Goal: Transaction & Acquisition: Book appointment/travel/reservation

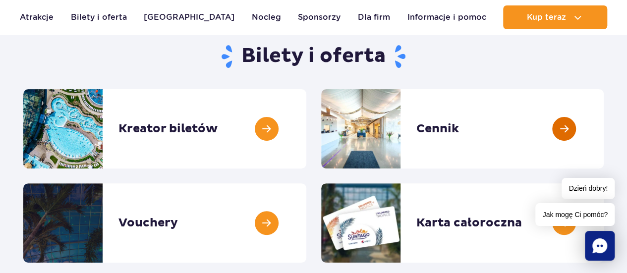
click at [603, 133] on link at bounding box center [603, 128] width 0 height 79
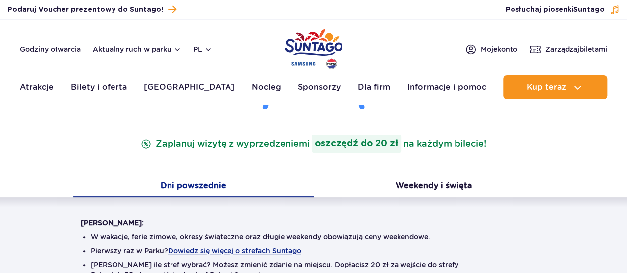
scroll to position [149, 0]
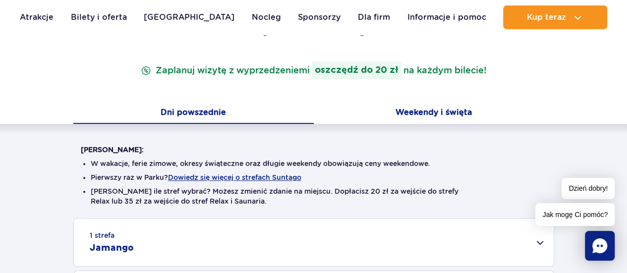
click at [397, 117] on button "Weekendy i święta" at bounding box center [434, 113] width 240 height 21
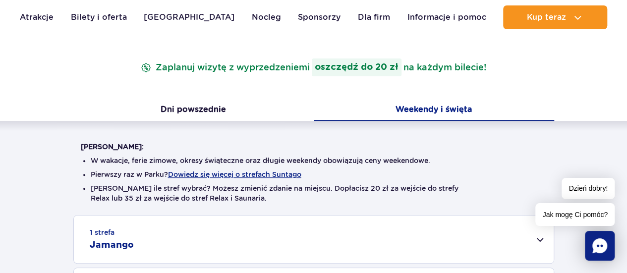
scroll to position [297, 0]
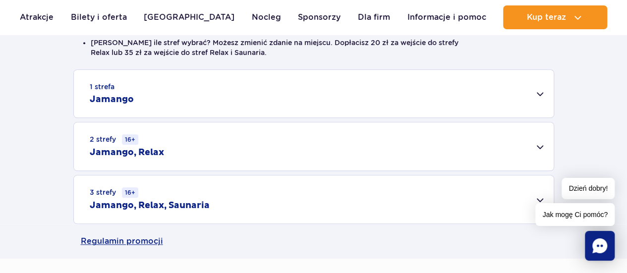
click at [422, 108] on div "1 strefa Jamango" at bounding box center [313, 94] width 479 height 48
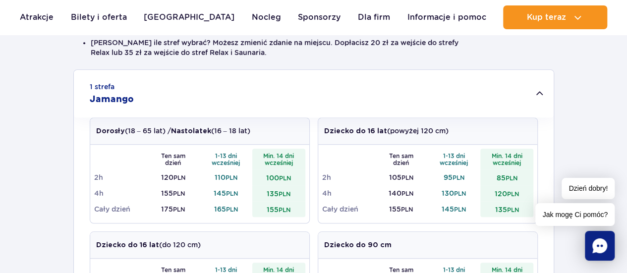
click at [389, 97] on div "1 strefa Jamango" at bounding box center [313, 94] width 479 height 48
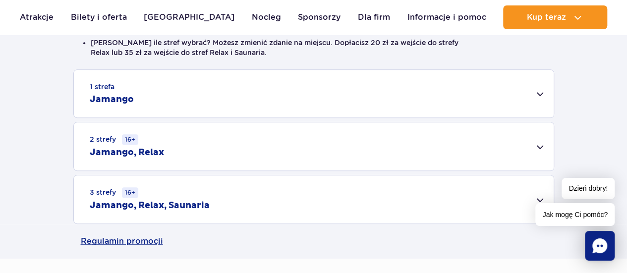
click at [249, 156] on div "2 strefy 16+ Jamango, Relax" at bounding box center [313, 146] width 479 height 48
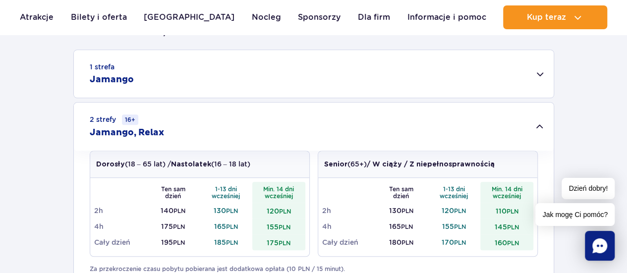
scroll to position [248, 0]
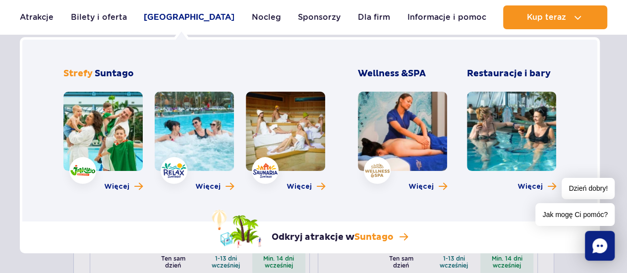
click at [176, 19] on link "[GEOGRAPHIC_DATA]" at bounding box center [189, 17] width 91 height 24
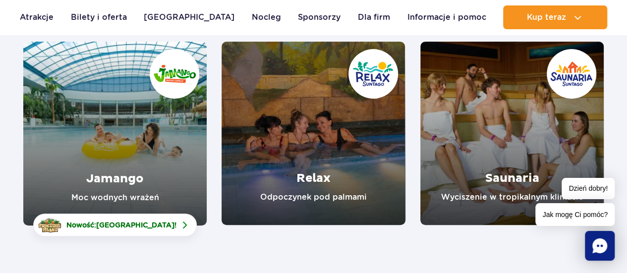
click at [124, 197] on link "Jamango" at bounding box center [114, 134] width 183 height 184
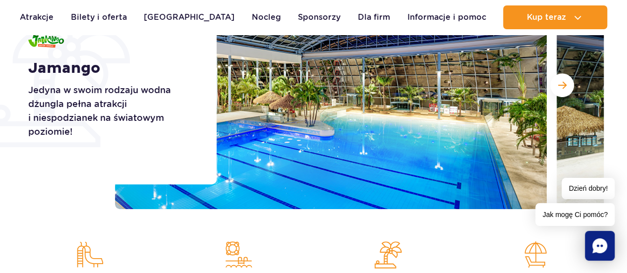
scroll to position [198, 0]
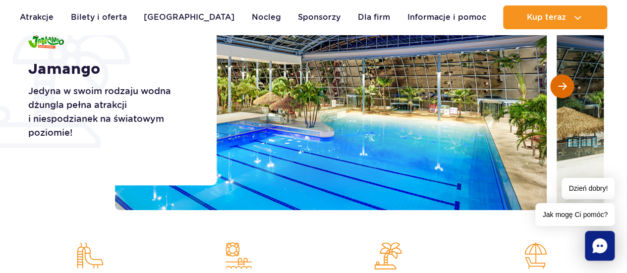
click at [561, 85] on span "Następny slajd" at bounding box center [562, 86] width 8 height 9
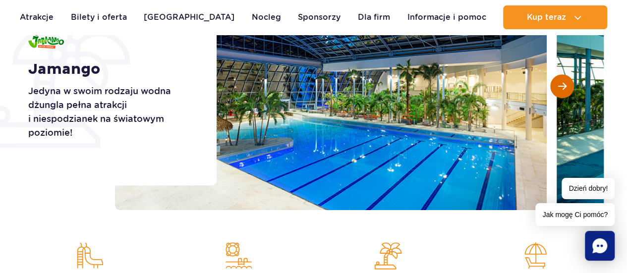
click at [561, 85] on span "Następny slajd" at bounding box center [562, 86] width 8 height 9
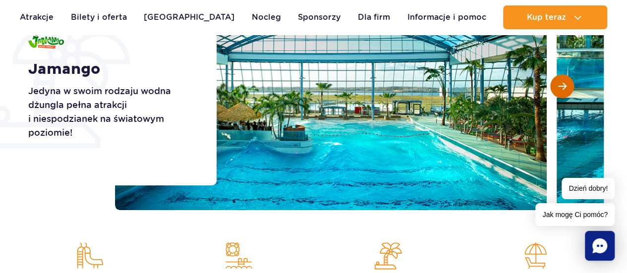
click at [561, 85] on span "Następny slajd" at bounding box center [562, 86] width 8 height 9
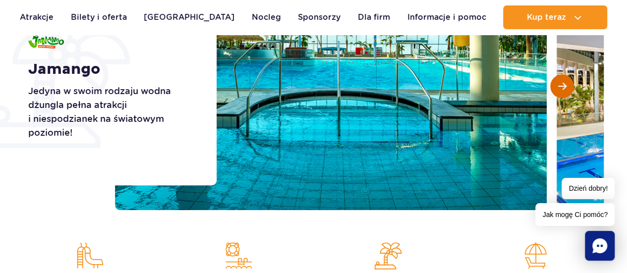
click at [561, 85] on span "Następny slajd" at bounding box center [562, 86] width 8 height 9
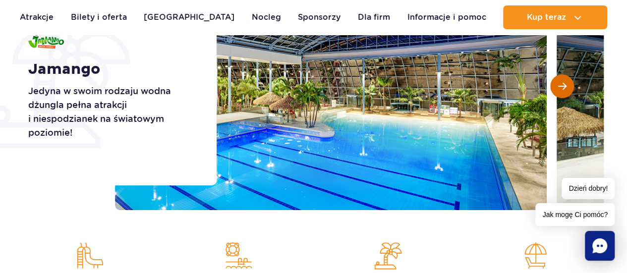
click at [561, 85] on span "Następny slajd" at bounding box center [562, 86] width 8 height 9
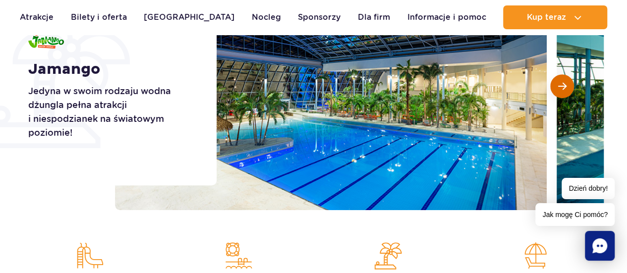
click at [561, 85] on span "Następny slajd" at bounding box center [562, 86] width 8 height 9
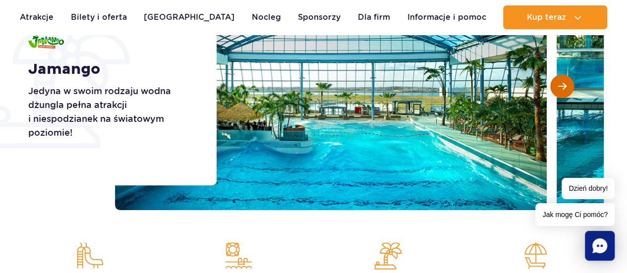
click at [561, 85] on span "Następny slajd" at bounding box center [562, 86] width 8 height 9
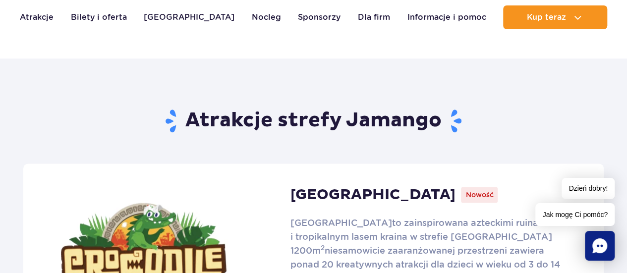
scroll to position [693, 0]
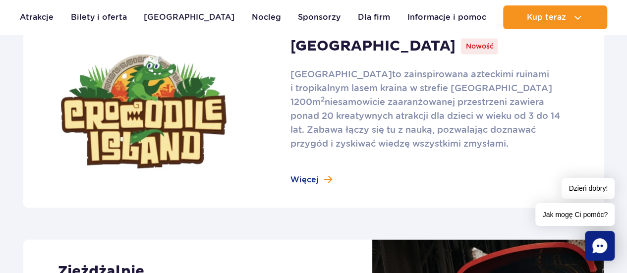
click at [301, 185] on link at bounding box center [313, 111] width 580 height 193
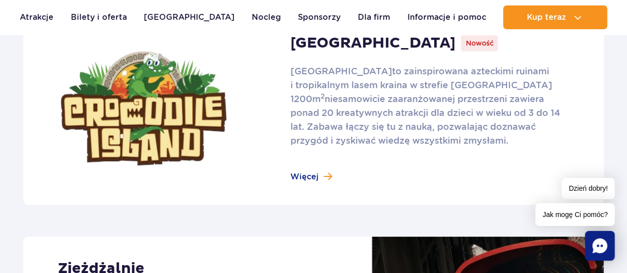
scroll to position [892, 0]
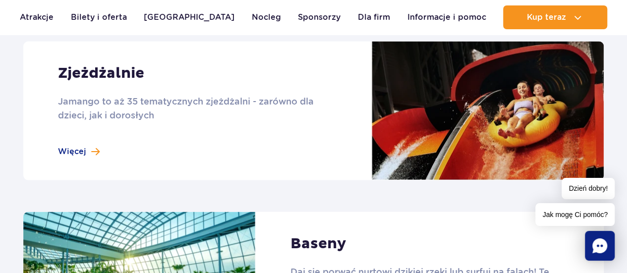
click at [247, 130] on link at bounding box center [313, 110] width 580 height 139
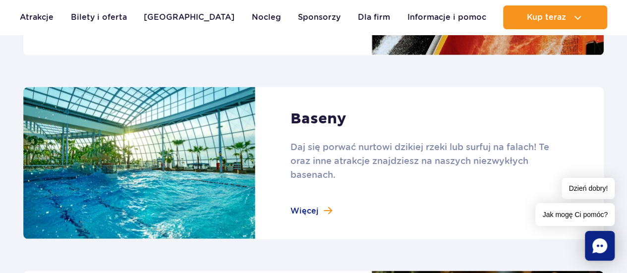
scroll to position [1090, 0]
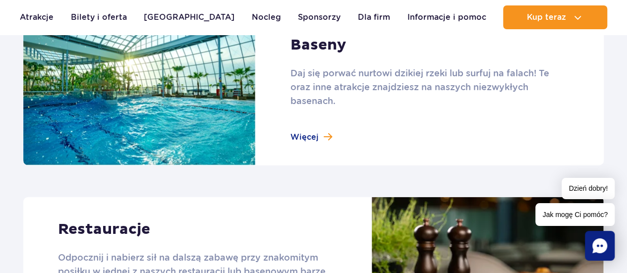
click at [406, 113] on link at bounding box center [313, 89] width 580 height 153
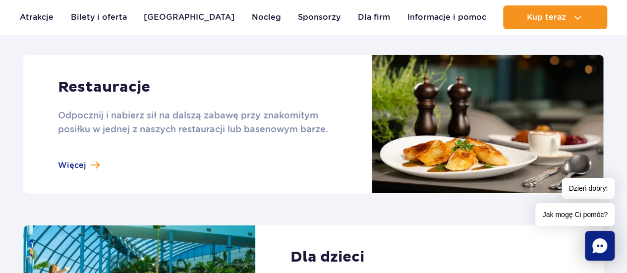
scroll to position [1238, 0]
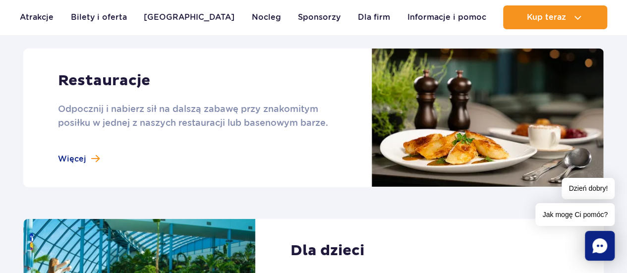
click at [336, 100] on link at bounding box center [313, 118] width 580 height 139
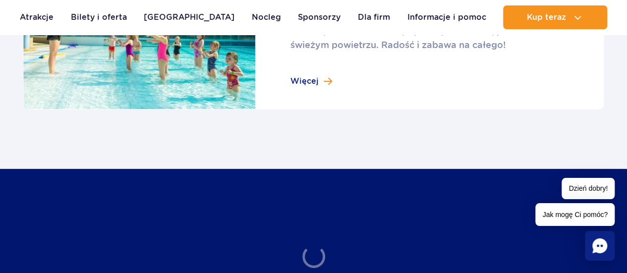
scroll to position [1585, 0]
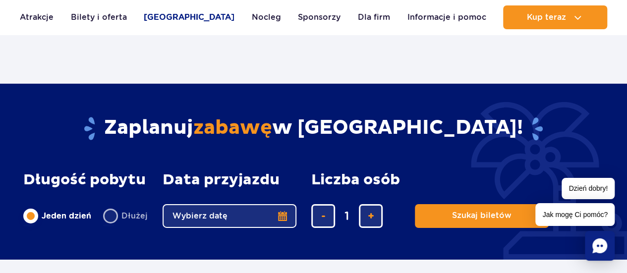
click at [186, 17] on link "[GEOGRAPHIC_DATA]" at bounding box center [189, 17] width 91 height 24
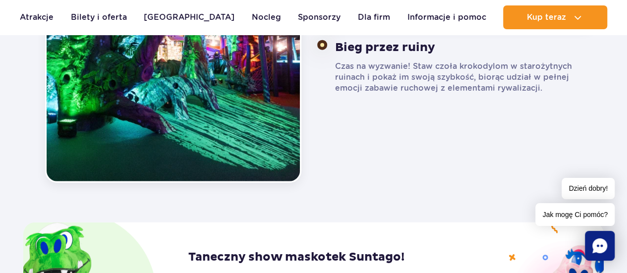
scroll to position [1486, 0]
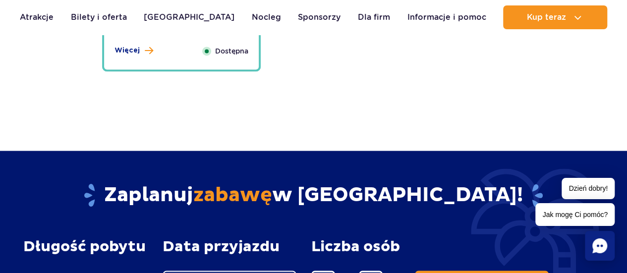
scroll to position [2873, 0]
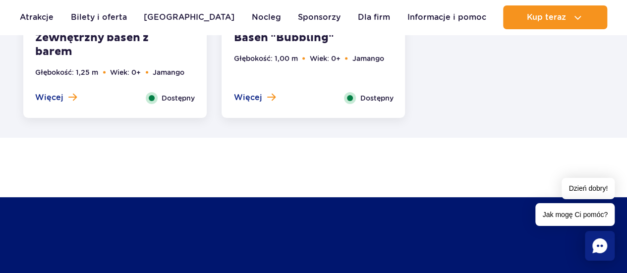
scroll to position [1981, 0]
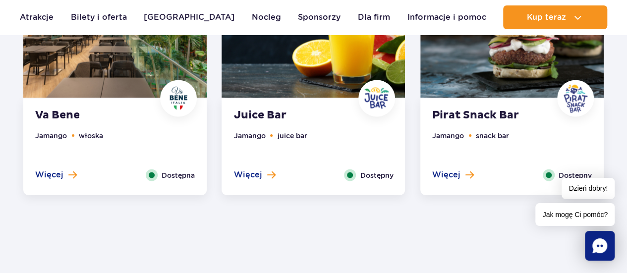
scroll to position [892, 0]
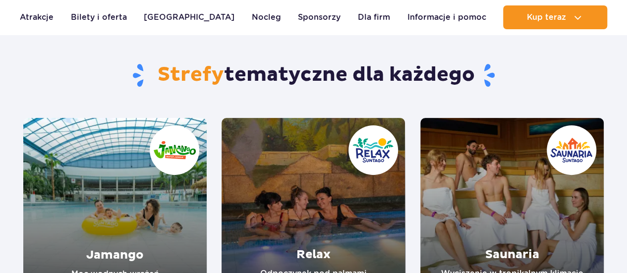
scroll to position [149, 0]
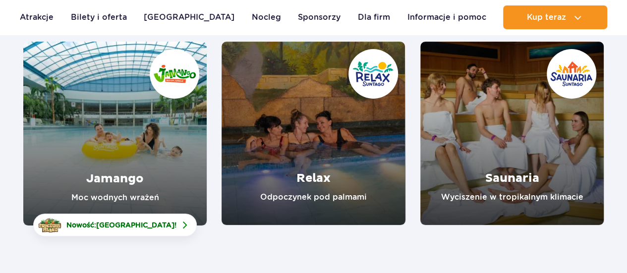
click at [336, 185] on link "Relax" at bounding box center [312, 133] width 183 height 183
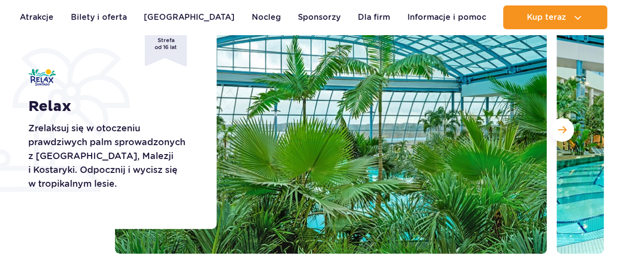
scroll to position [198, 0]
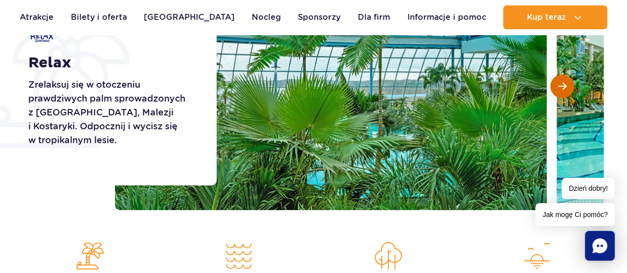
click at [557, 88] on button "Następny slajd" at bounding box center [562, 86] width 24 height 24
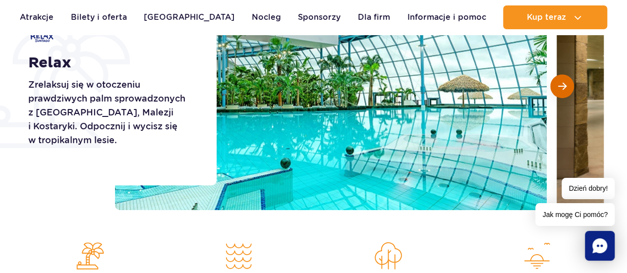
click at [557, 88] on button "Następny slajd" at bounding box center [562, 86] width 24 height 24
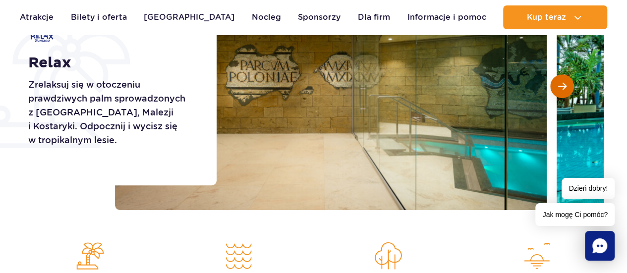
click at [557, 88] on button "Następny slajd" at bounding box center [562, 86] width 24 height 24
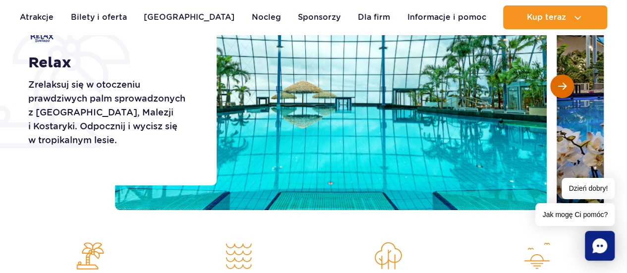
click at [557, 88] on button "Następny slajd" at bounding box center [562, 86] width 24 height 24
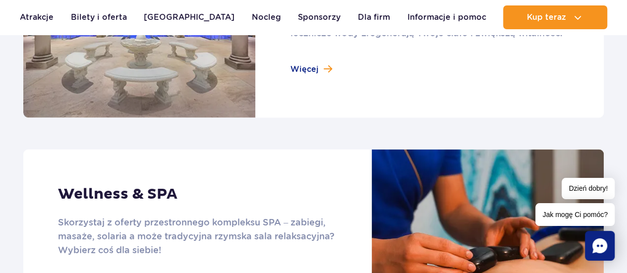
scroll to position [540, 0]
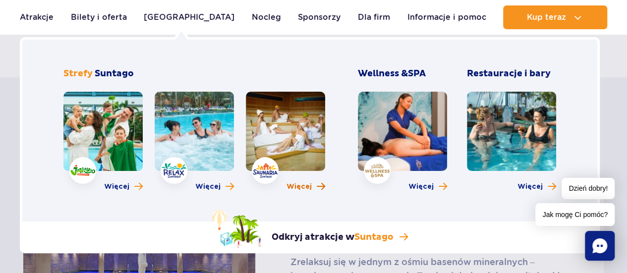
click at [322, 182] on span "Więcej o strefie Saunaria" at bounding box center [321, 186] width 8 height 9
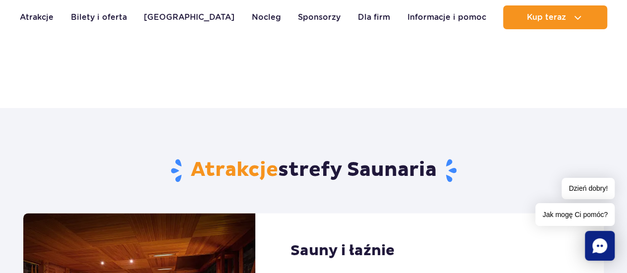
scroll to position [644, 0]
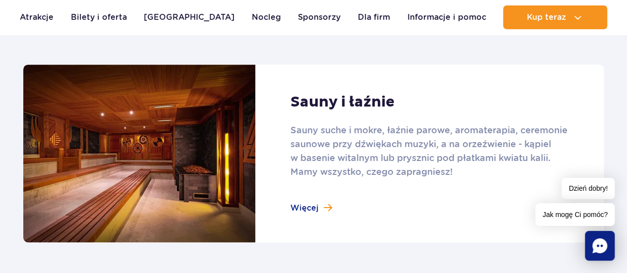
click at [304, 204] on link at bounding box center [313, 153] width 580 height 178
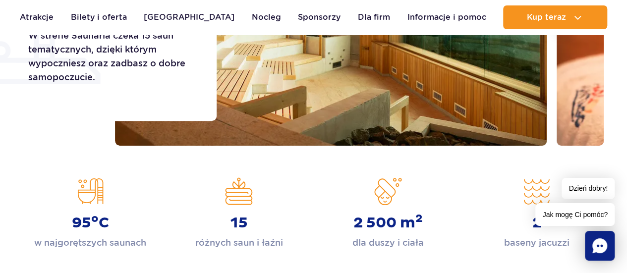
scroll to position [0, 0]
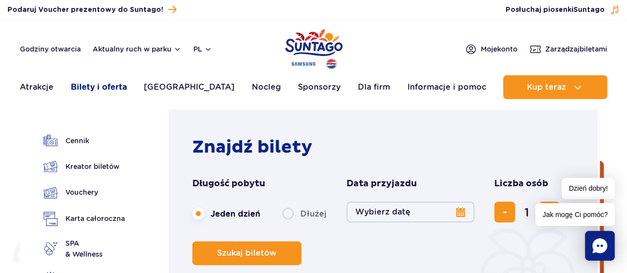
click at [111, 85] on link "Bilety i oferta" at bounding box center [99, 87] width 56 height 24
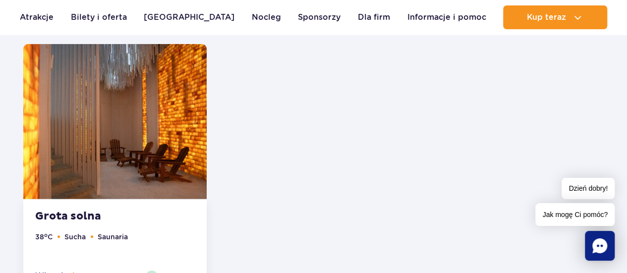
scroll to position [1486, 0]
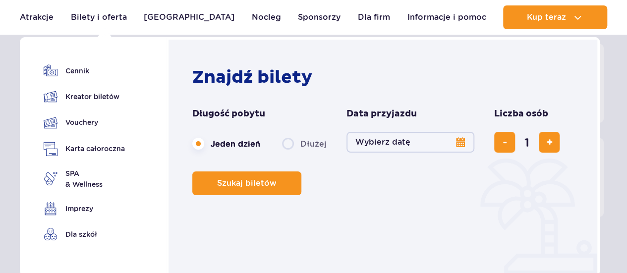
scroll to position [149, 0]
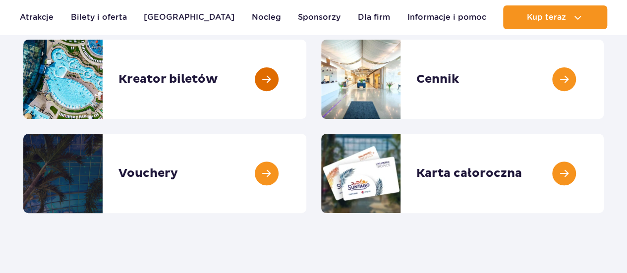
click at [306, 86] on link at bounding box center [306, 79] width 0 height 79
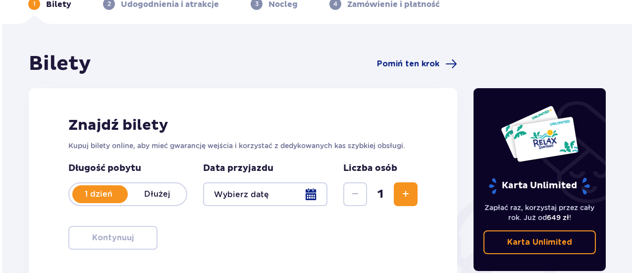
scroll to position [99, 0]
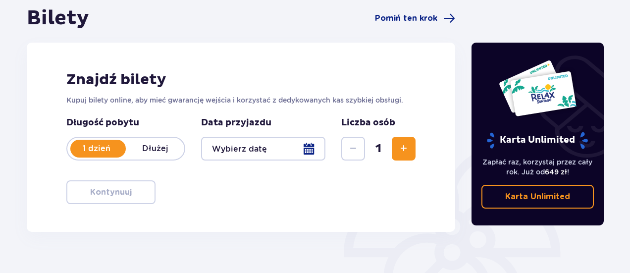
click at [303, 151] on div at bounding box center [263, 149] width 124 height 24
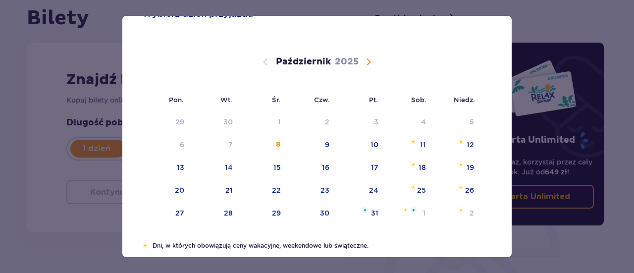
scroll to position [50, 0]
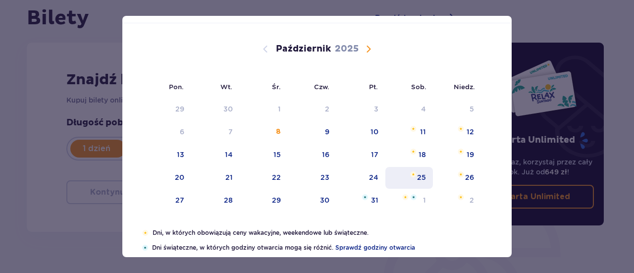
click at [420, 182] on div "25" at bounding box center [409, 178] width 48 height 22
type input "25.10.25"
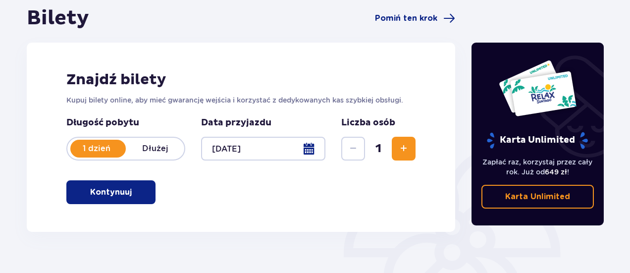
click at [300, 154] on div at bounding box center [263, 149] width 124 height 24
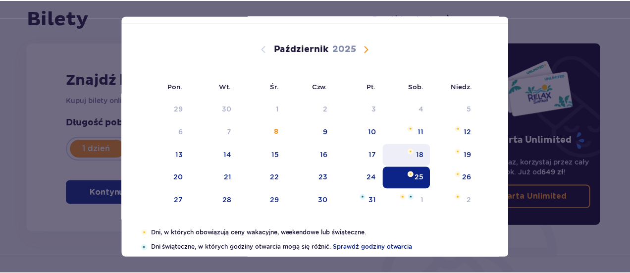
scroll to position [151, 0]
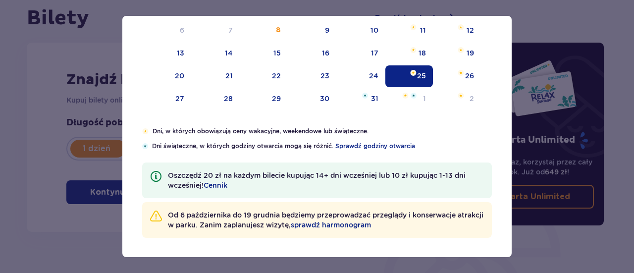
click at [402, 76] on div "25" at bounding box center [409, 76] width 48 height 22
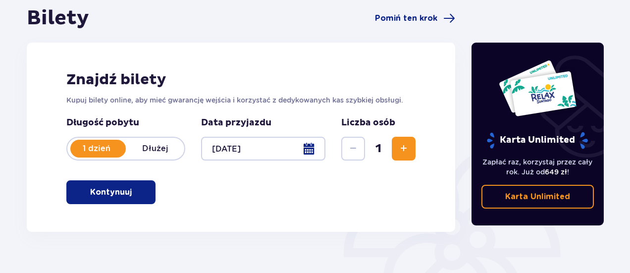
click at [409, 146] on span "Zwiększ" at bounding box center [404, 149] width 12 height 12
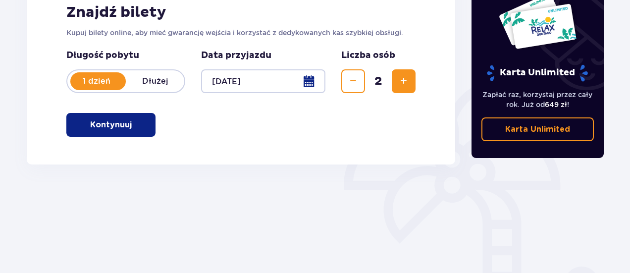
scroll to position [232, 0]
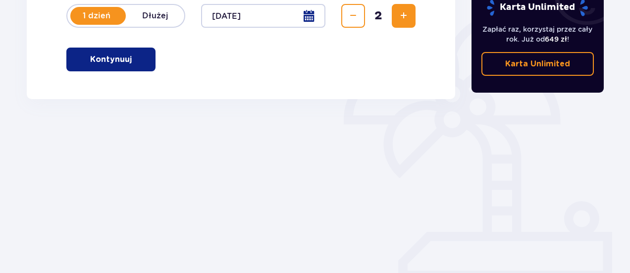
click at [109, 52] on button "Kontynuuj" at bounding box center [110, 60] width 89 height 24
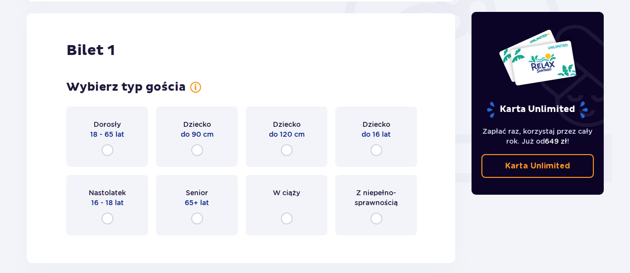
scroll to position [331, 0]
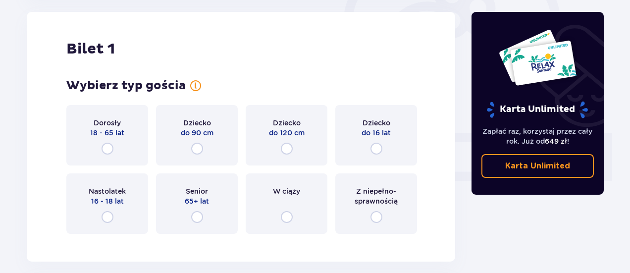
click at [110, 145] on input "radio" at bounding box center [108, 149] width 12 height 12
radio input "true"
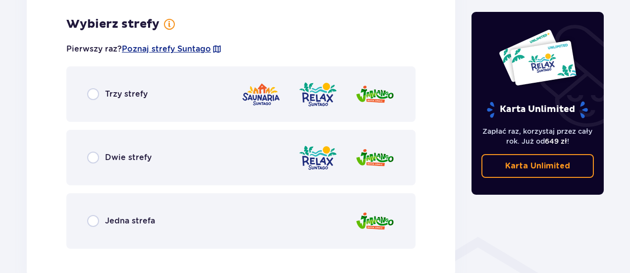
scroll to position [573, 0]
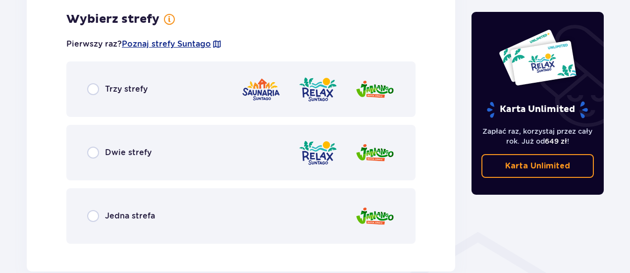
click at [167, 140] on div "Dwie strefy" at bounding box center [240, 152] width 349 height 55
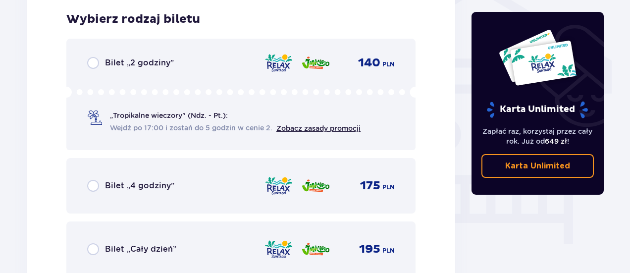
scroll to position [923, 0]
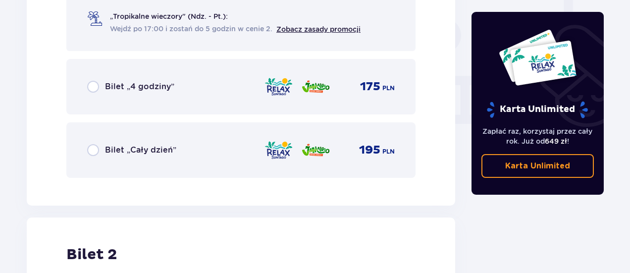
click at [248, 166] on div "Bilet „Cały dzień” 195 PLN" at bounding box center [240, 149] width 349 height 55
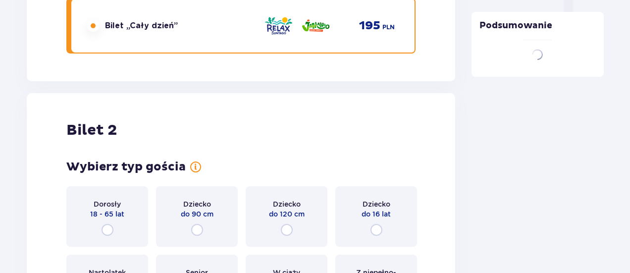
scroll to position [1129, 0]
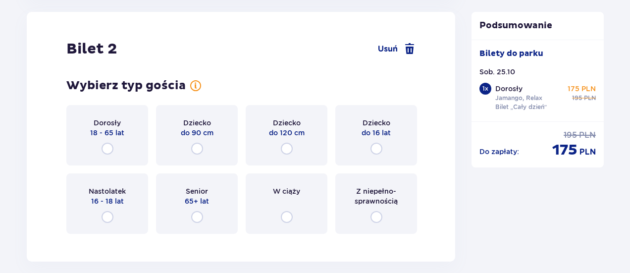
click at [120, 143] on div "Dorosły 18 - 65 lat" at bounding box center [107, 135] width 82 height 60
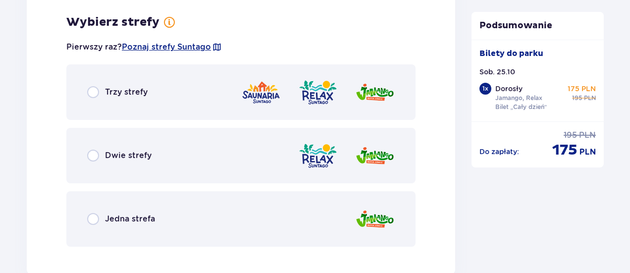
scroll to position [1371, 0]
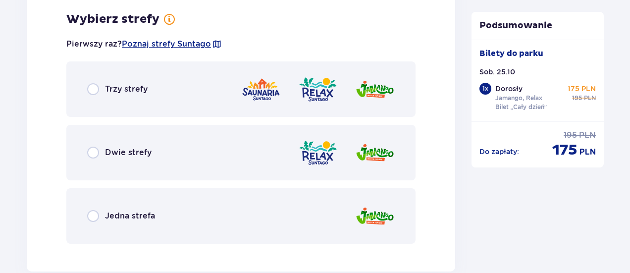
click at [294, 163] on div "Dwie strefy" at bounding box center [240, 152] width 349 height 55
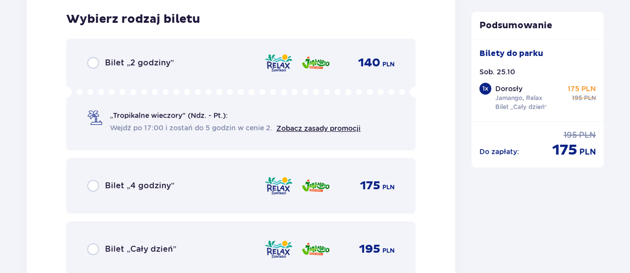
scroll to position [1760, 0]
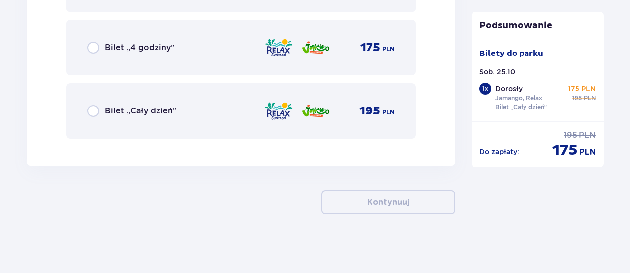
click at [292, 127] on div "Bilet „Cały dzień” 195 PLN" at bounding box center [240, 110] width 349 height 55
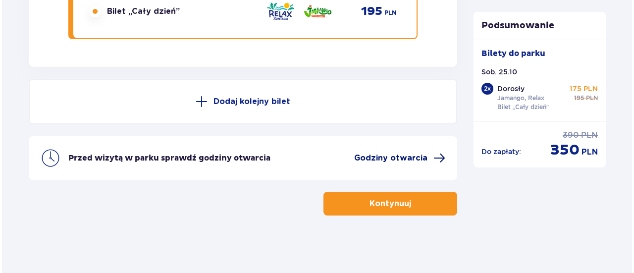
scroll to position [1861, 0]
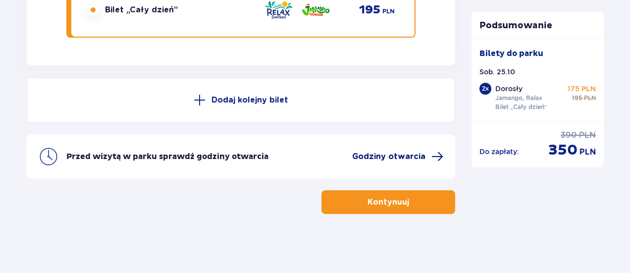
click at [403, 156] on span "Godziny otwarcia" at bounding box center [388, 156] width 73 height 11
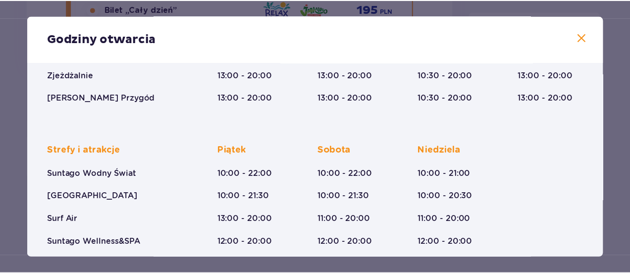
scroll to position [248, 0]
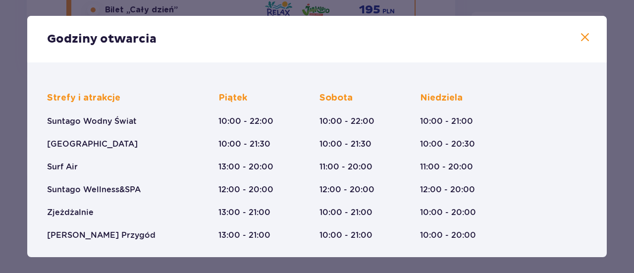
click at [579, 34] on span at bounding box center [585, 38] width 12 height 12
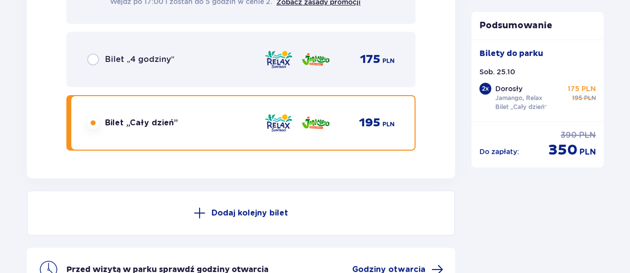
scroll to position [1713, 0]
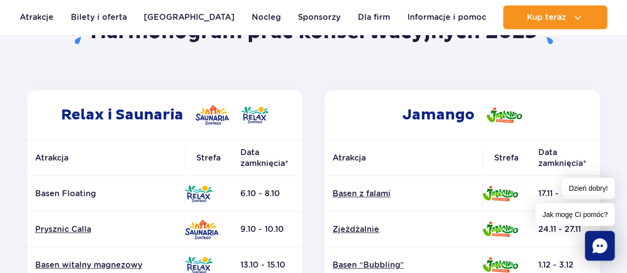
scroll to position [50, 0]
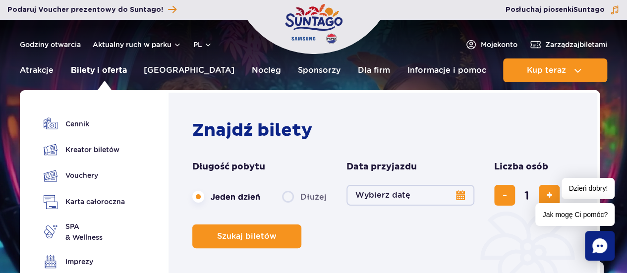
click at [98, 75] on link "Bilety i oferta" at bounding box center [99, 70] width 56 height 24
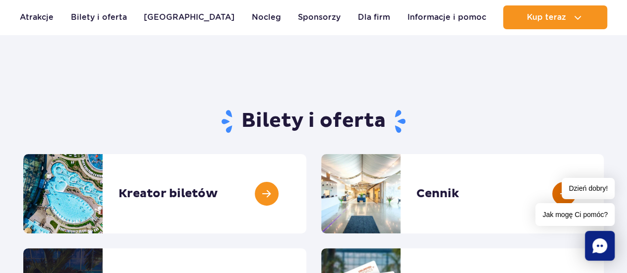
scroll to position [50, 0]
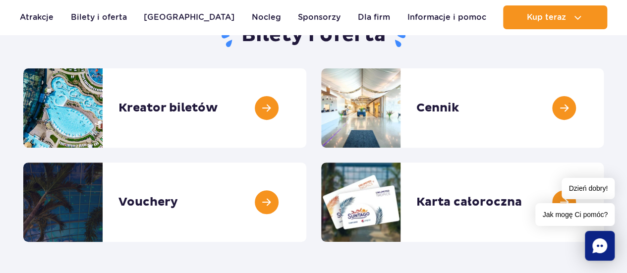
scroll to position [149, 0]
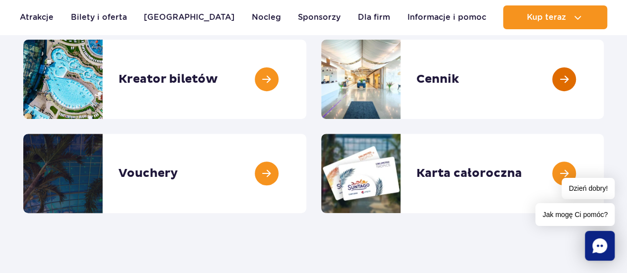
click at [603, 81] on link at bounding box center [603, 79] width 0 height 79
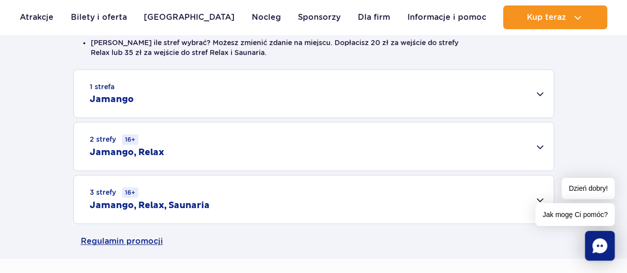
click at [303, 159] on div "2 strefy 16+ Jamango, Relax" at bounding box center [313, 146] width 479 height 48
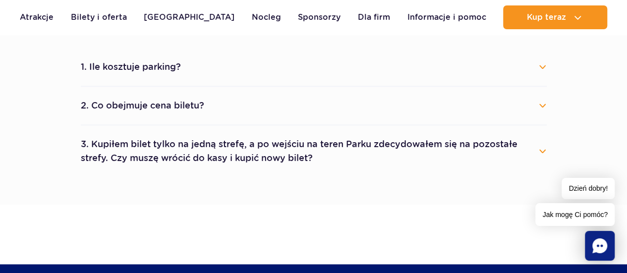
scroll to position [693, 0]
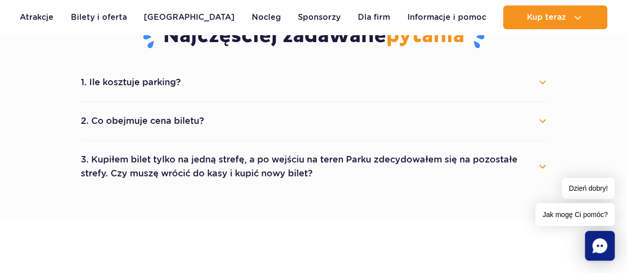
click at [192, 74] on button "1. Ile kosztuje parking?" at bounding box center [314, 82] width 466 height 22
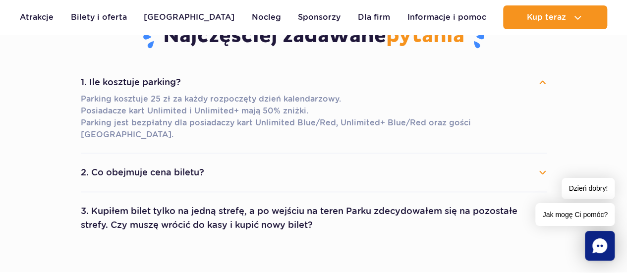
click at [231, 161] on button "2. Co obejmuje cena biletu?" at bounding box center [314, 172] width 466 height 22
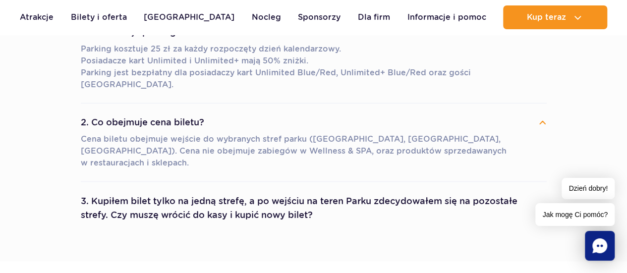
scroll to position [793, 0]
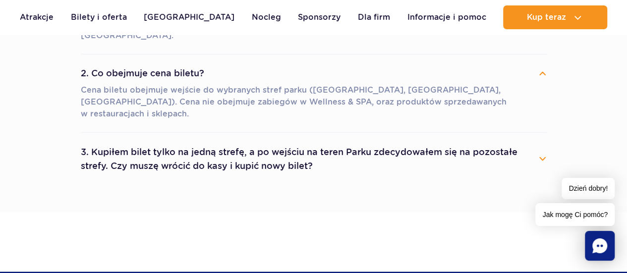
click at [288, 141] on button "3. Kupiłem bilet tylko na jedną strefę, a po wejściu na teren Parku zdecydowałe…" at bounding box center [314, 159] width 466 height 36
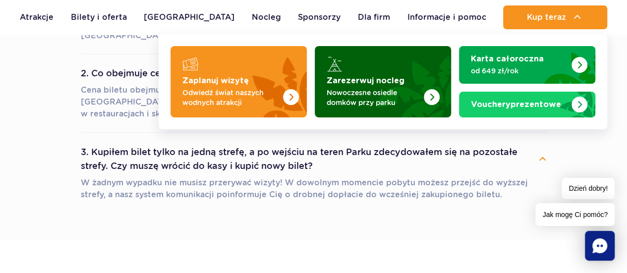
click at [404, 95] on p "Nowoczesne osiedle domków przy parku" at bounding box center [374, 98] width 97 height 20
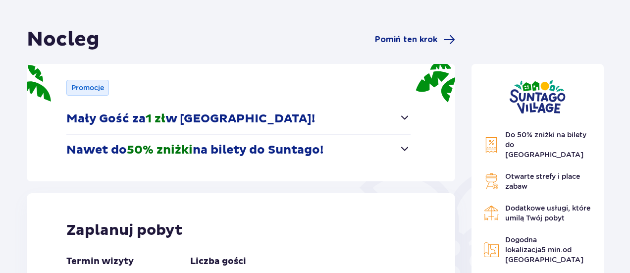
scroll to position [99, 0]
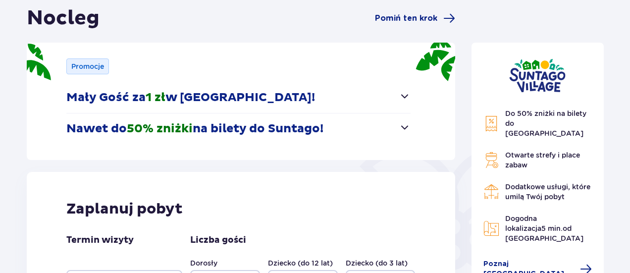
click at [236, 101] on p "Mały Gość za 1 zł w [GEOGRAPHIC_DATA]!" at bounding box center [190, 97] width 249 height 15
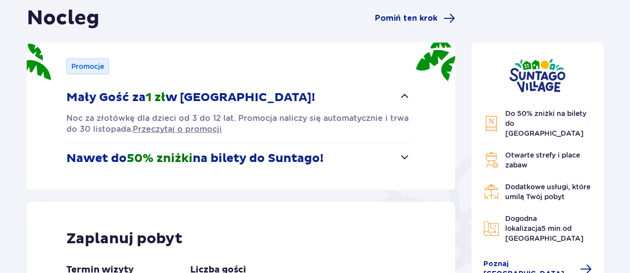
click at [236, 101] on p "Mały Gość za 1 zł w [GEOGRAPHIC_DATA]!" at bounding box center [190, 97] width 249 height 15
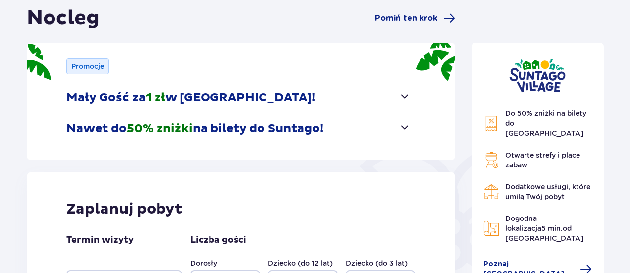
click at [238, 128] on p "Nawet do 50% zniżki na bilety do [GEOGRAPHIC_DATA]!" at bounding box center [194, 128] width 257 height 15
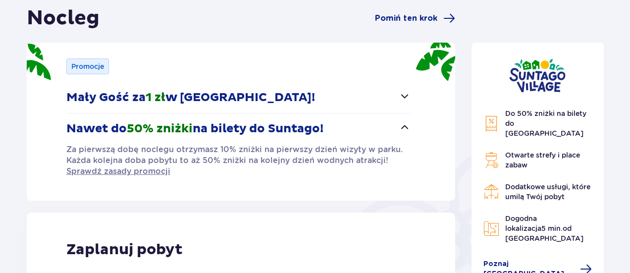
click at [238, 128] on p "Nawet do 50% zniżki na bilety do [GEOGRAPHIC_DATA]!" at bounding box center [194, 128] width 257 height 15
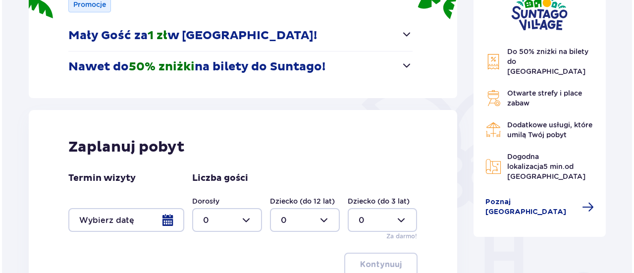
scroll to position [198, 0]
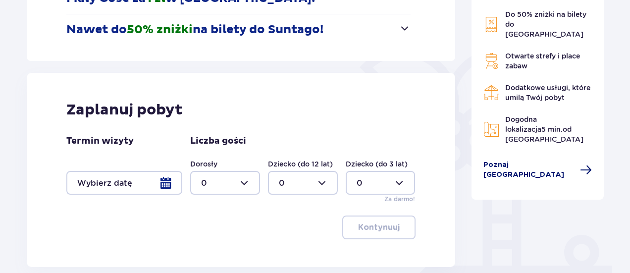
click at [521, 160] on span "Poznaj [GEOGRAPHIC_DATA]" at bounding box center [528, 170] width 91 height 20
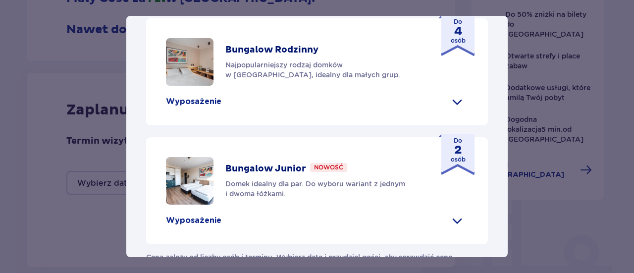
scroll to position [342, 0]
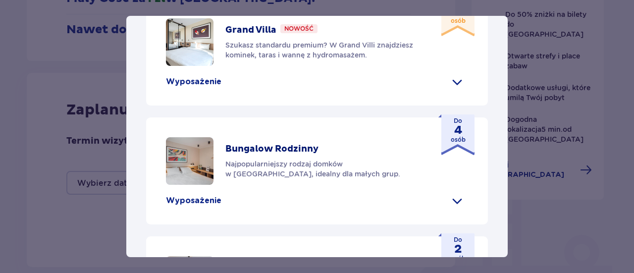
click at [443, 90] on div "Wyposażenie" at bounding box center [317, 82] width 302 height 16
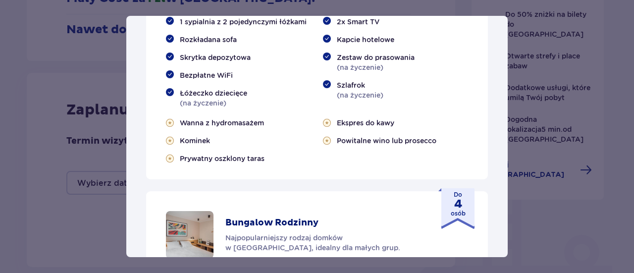
scroll to position [441, 0]
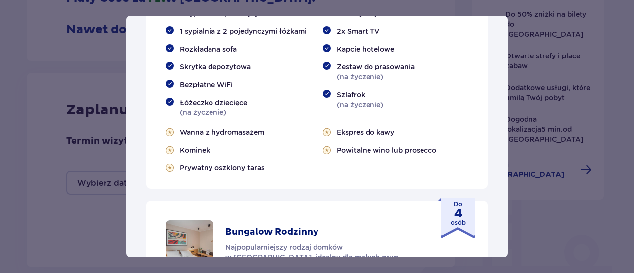
scroll to position [392, 0]
